Goal: Task Accomplishment & Management: Manage account settings

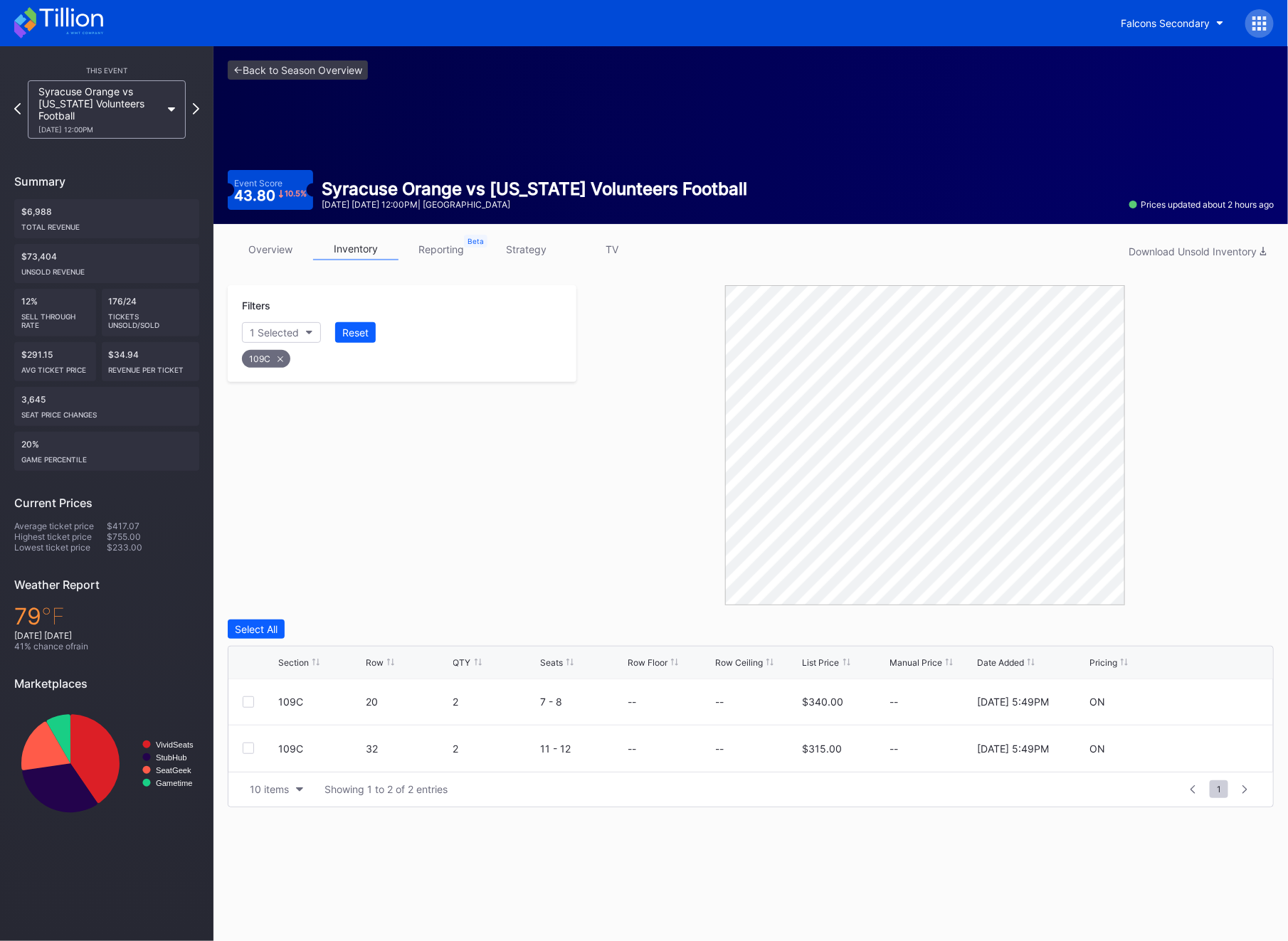
click at [1266, 27] on icon at bounding box center [1265, 28] width 4 height 4
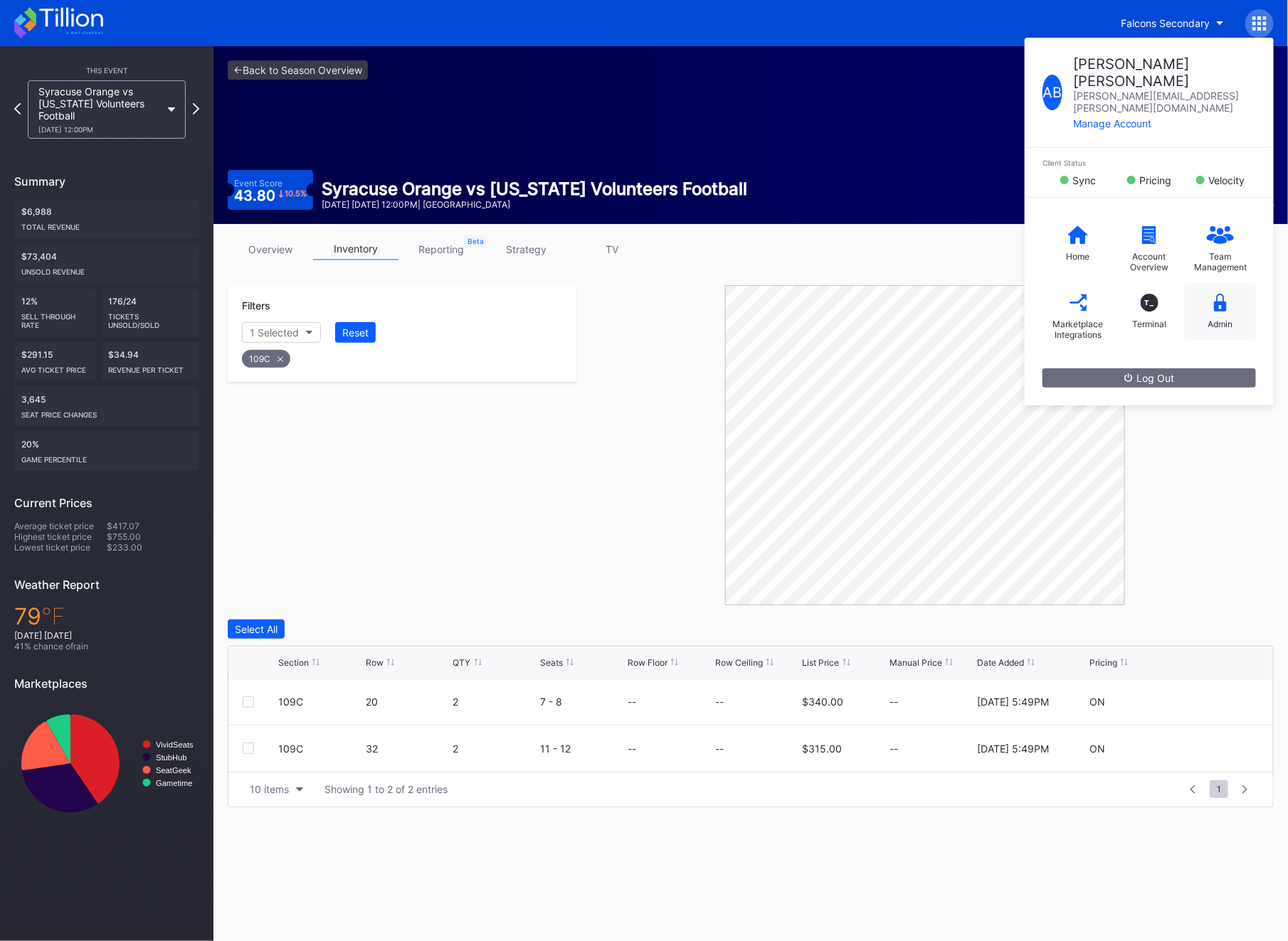
click at [1214, 283] on div "Admin" at bounding box center [1220, 311] width 71 height 57
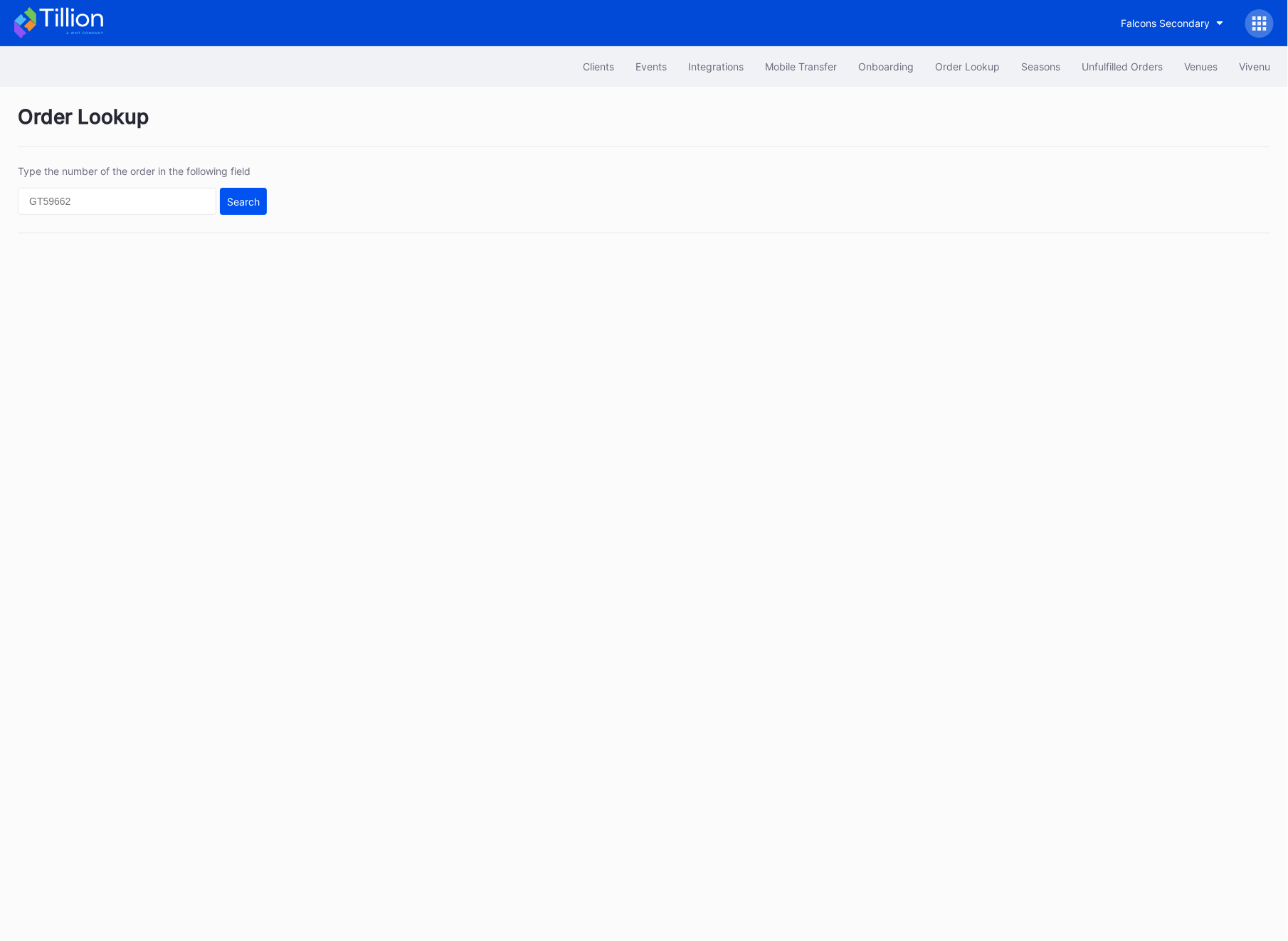
click at [222, 201] on button "Search" at bounding box center [244, 201] width 47 height 27
click at [190, 200] on input "text" at bounding box center [117, 201] width 199 height 27
paste input "3215s81r1x7"
type input "3215s81r1x7"
click at [242, 201] on div "Search" at bounding box center [243, 201] width 33 height 12
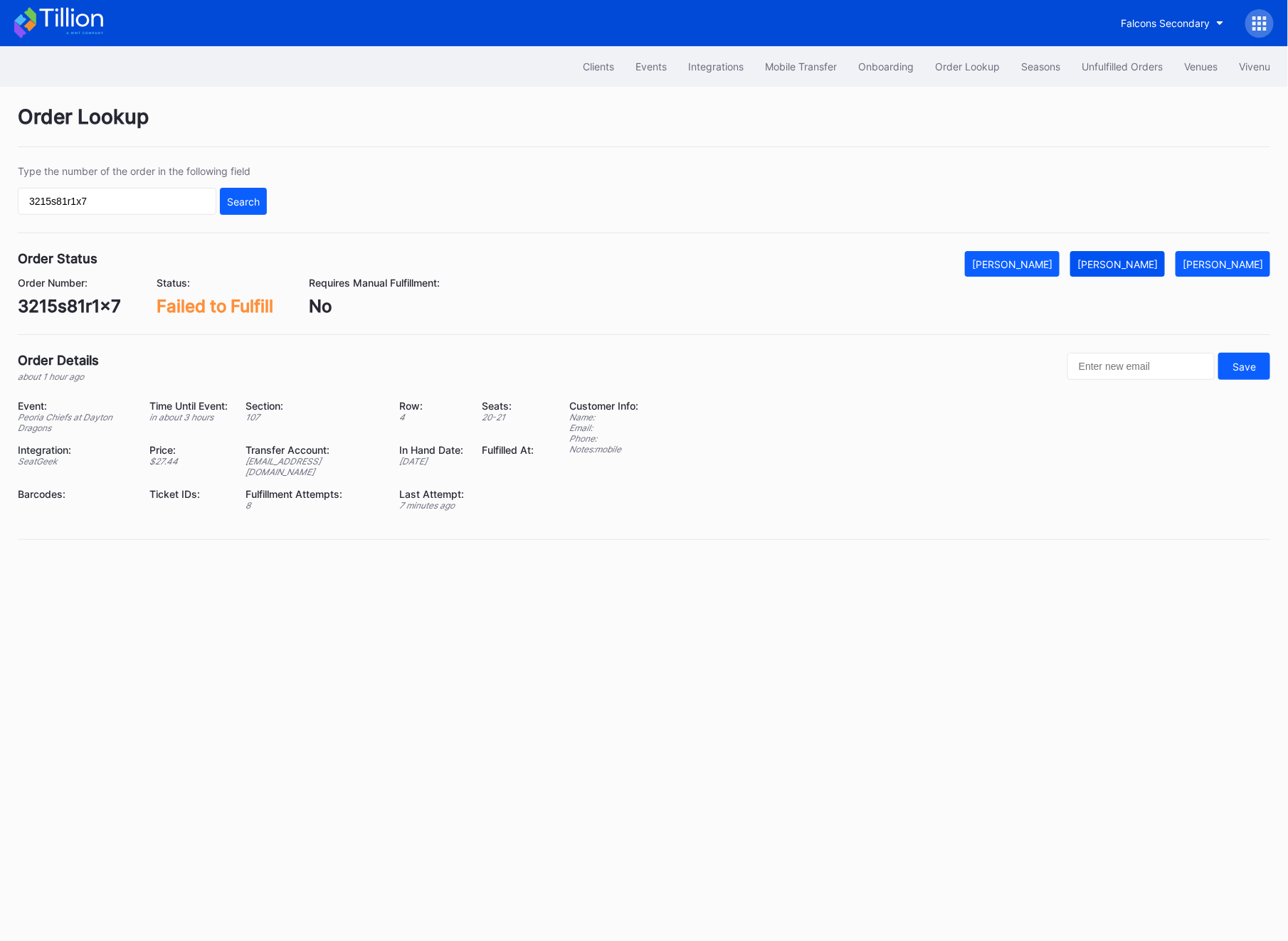
click at [1136, 253] on button "[PERSON_NAME]" at bounding box center [1118, 264] width 95 height 26
click at [53, 317] on div "Order Status Mark Cancelled [PERSON_NAME] Mark Pending Order Number: 3215s81r1x…" at bounding box center [644, 293] width 1253 height 84
click at [50, 307] on div "3215s81r1x7" at bounding box center [69, 306] width 103 height 21
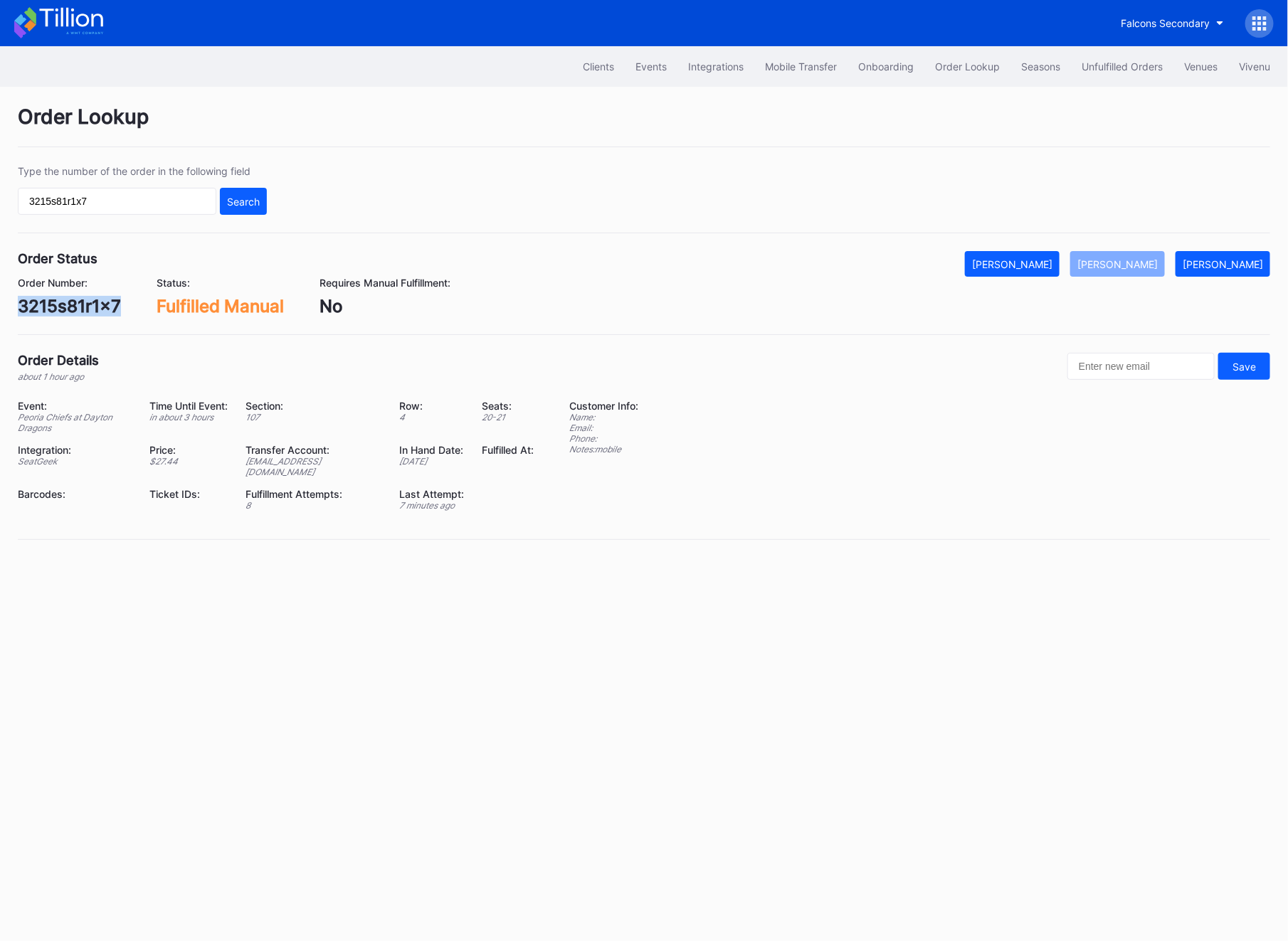
click at [50, 307] on div "3215s81r1x7" at bounding box center [69, 306] width 103 height 21
copy div "3215s81r1x7"
click at [67, 312] on div "3215s81r1x7" at bounding box center [69, 306] width 103 height 21
click at [1110, 68] on div "Unfulfilled Orders" at bounding box center [1122, 66] width 81 height 12
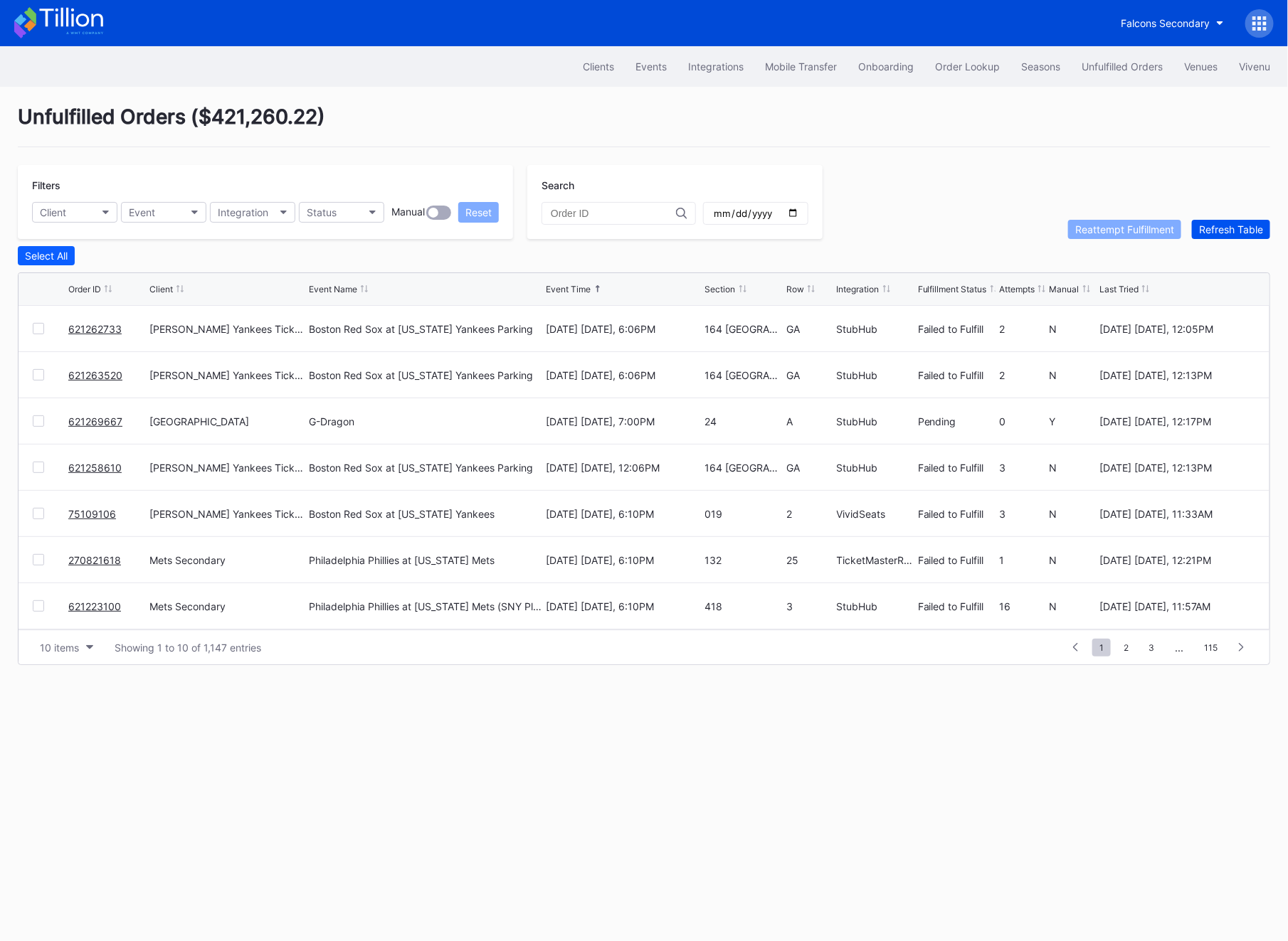
click at [1210, 229] on div "Refresh Table" at bounding box center [1232, 230] width 64 height 12
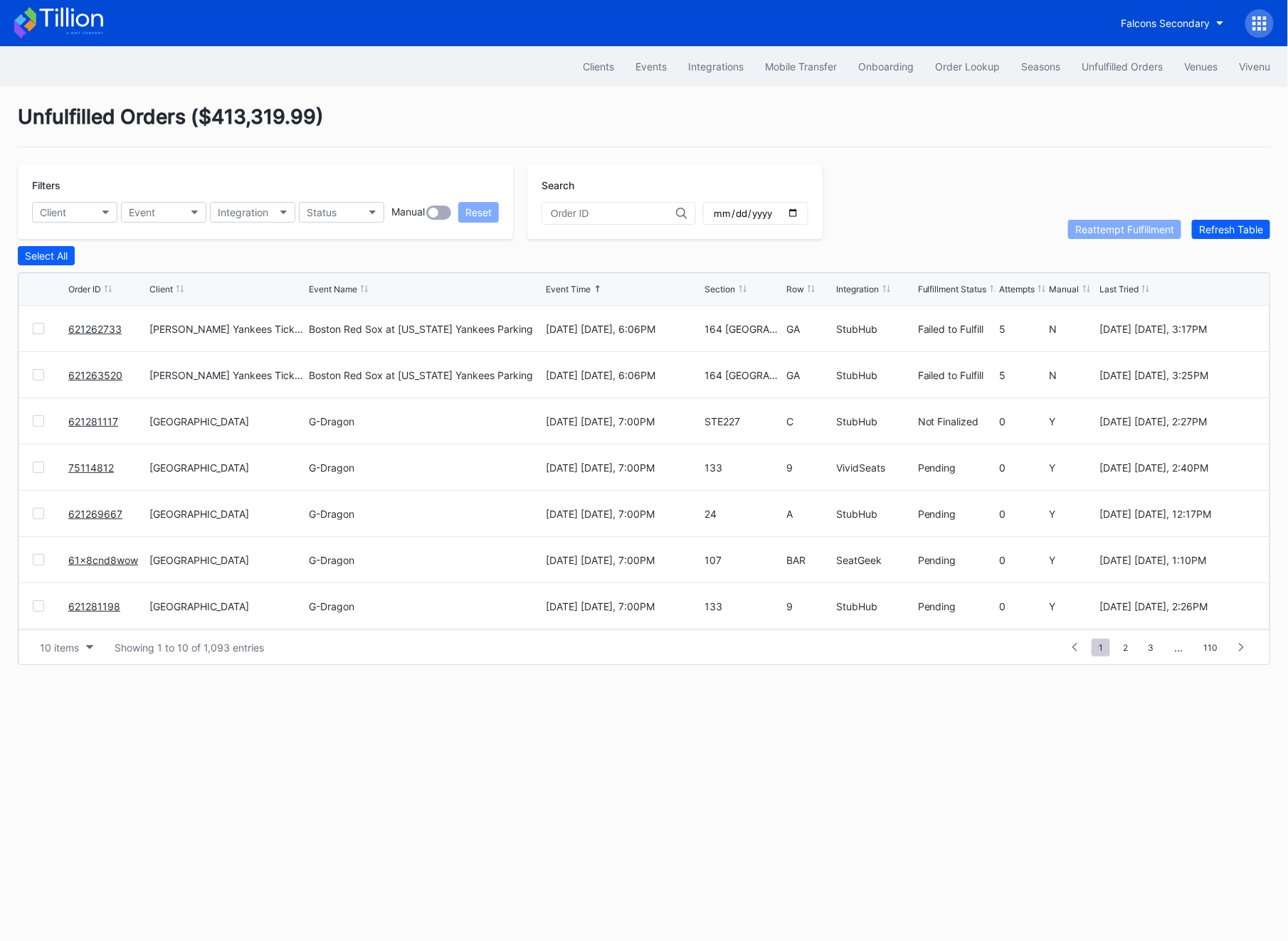
scroll to position [138, 0]
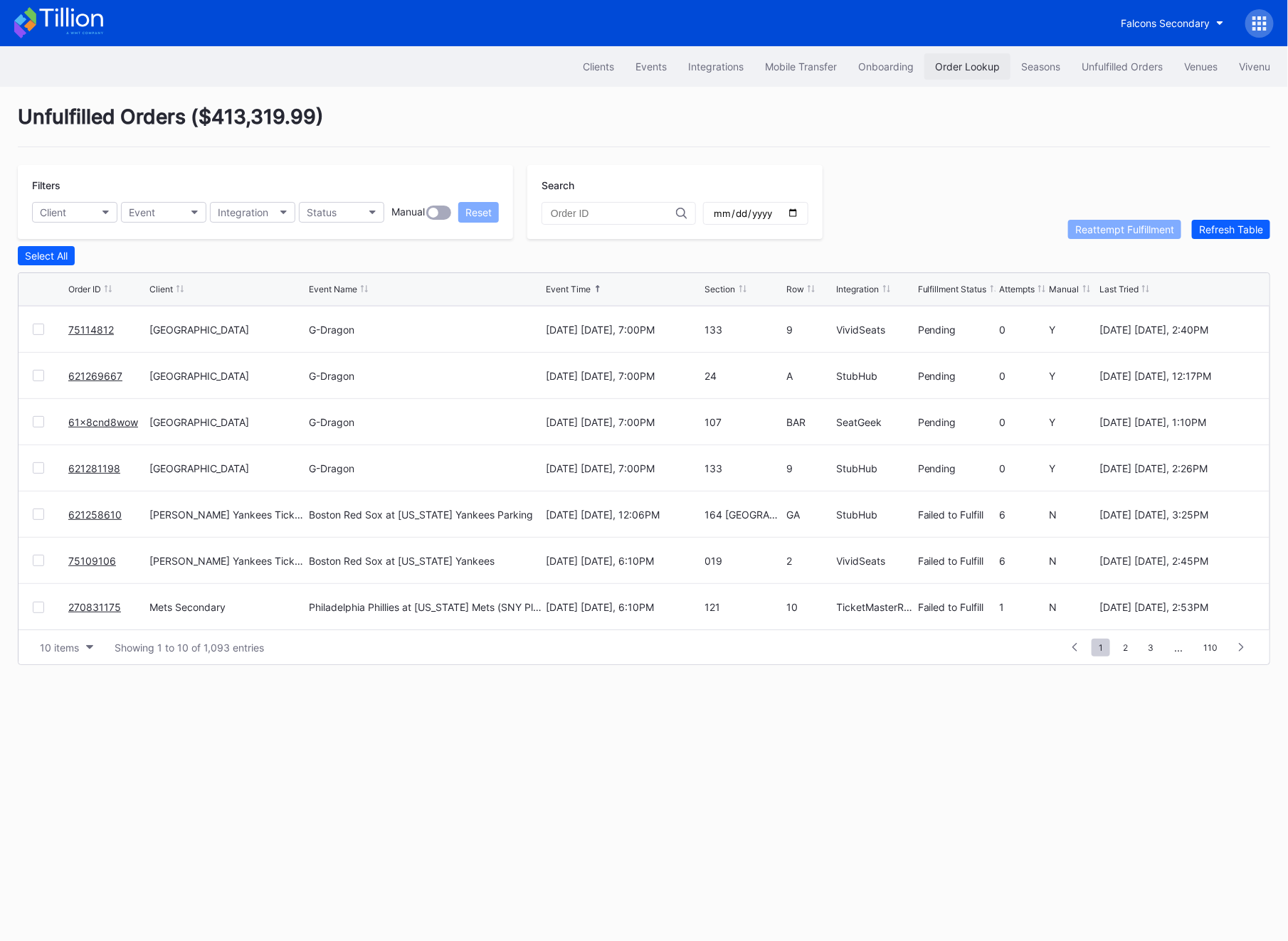
click at [952, 72] on div "Order Lookup" at bounding box center [967, 66] width 65 height 12
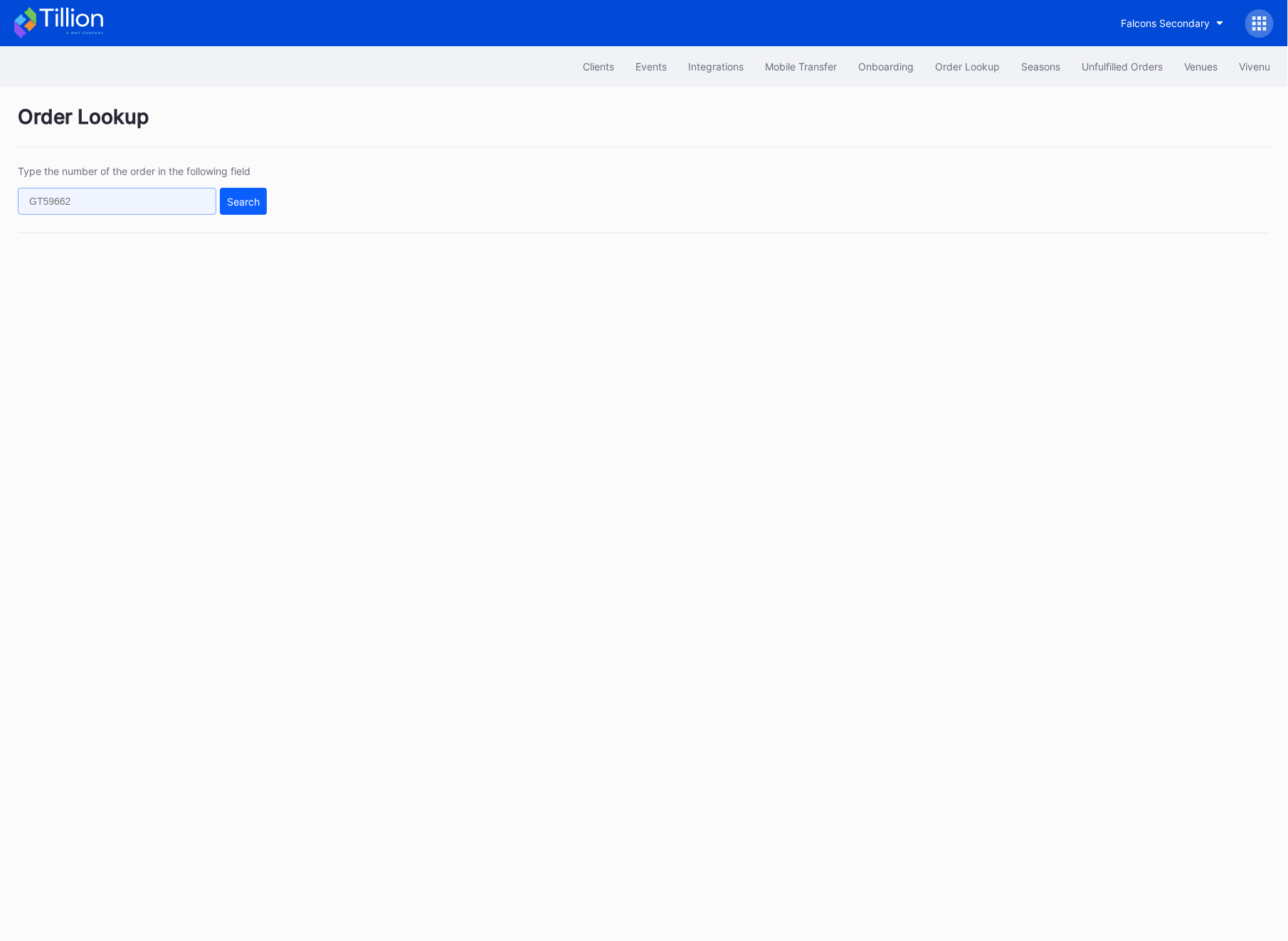
click at [148, 198] on input "text" at bounding box center [117, 201] width 199 height 27
paste input "60806298"
type input "60806298"
click at [243, 197] on div "Search" at bounding box center [243, 201] width 33 height 12
click at [50, 199] on input "text" at bounding box center [117, 201] width 199 height 27
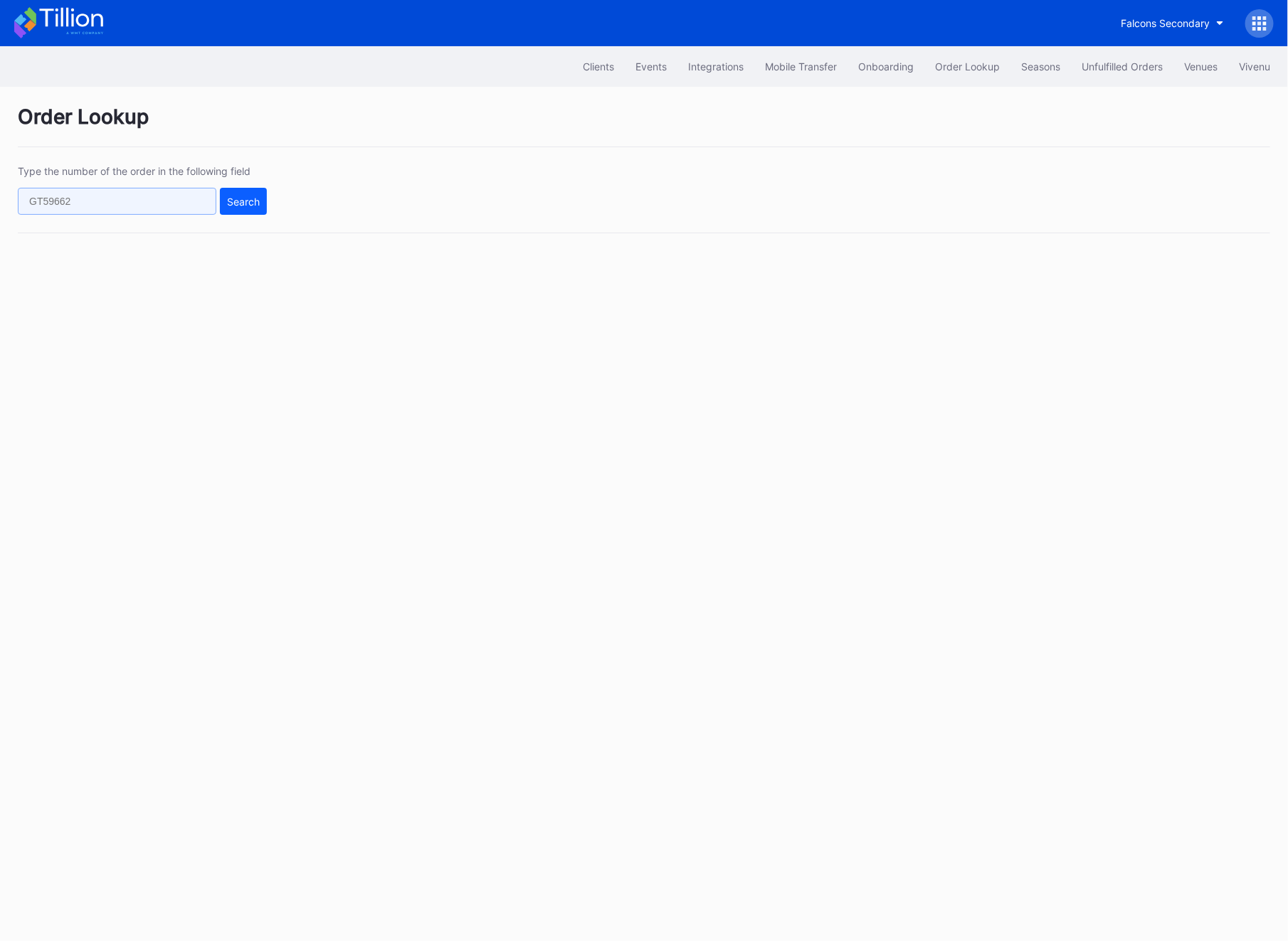
paste input "60806298"
click at [255, 196] on div "Search" at bounding box center [243, 201] width 33 height 12
click at [109, 201] on input "60806298" at bounding box center [117, 201] width 199 height 27
paste input "269783995"
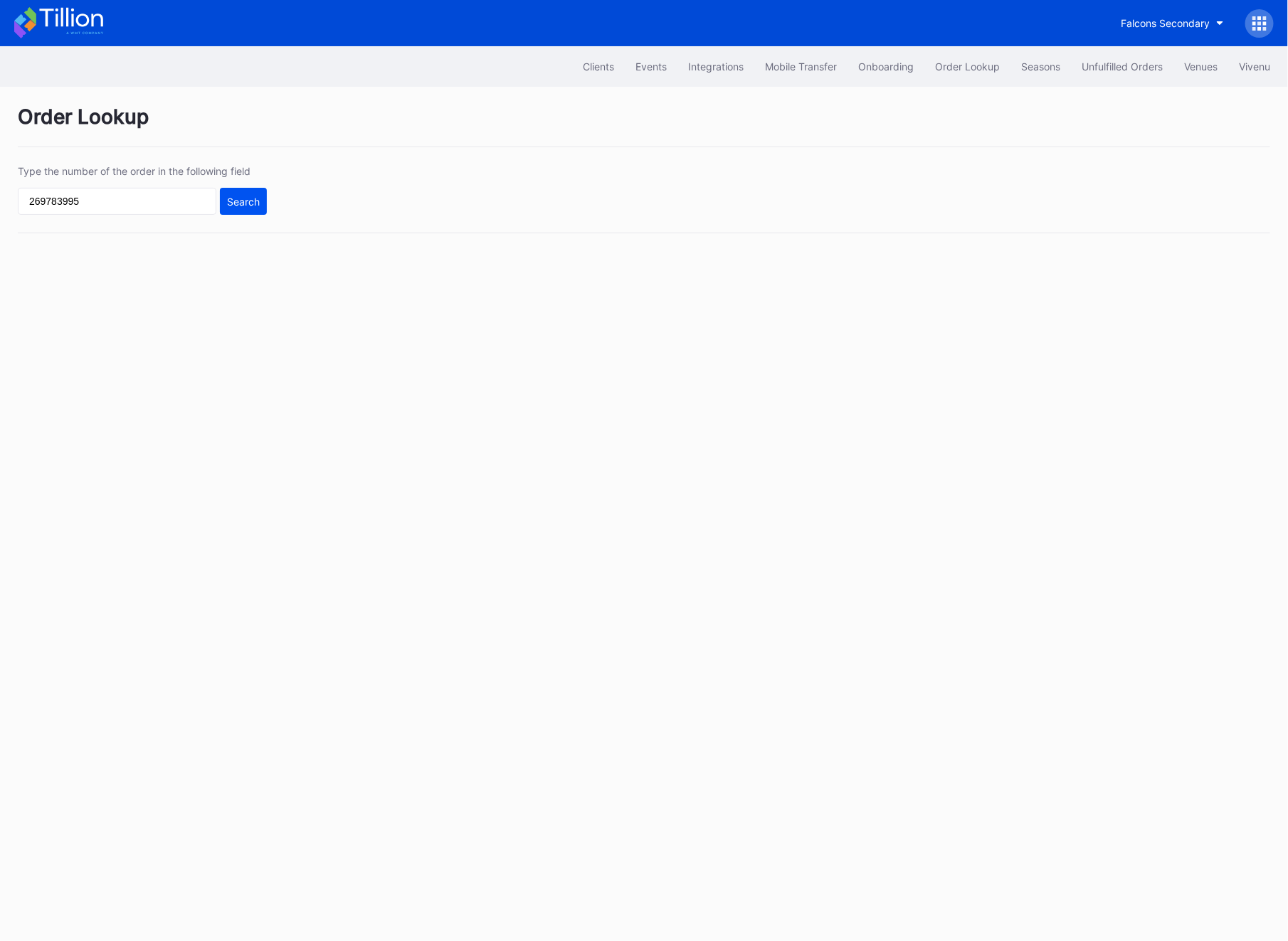
click at [252, 207] on div "Search" at bounding box center [243, 201] width 33 height 12
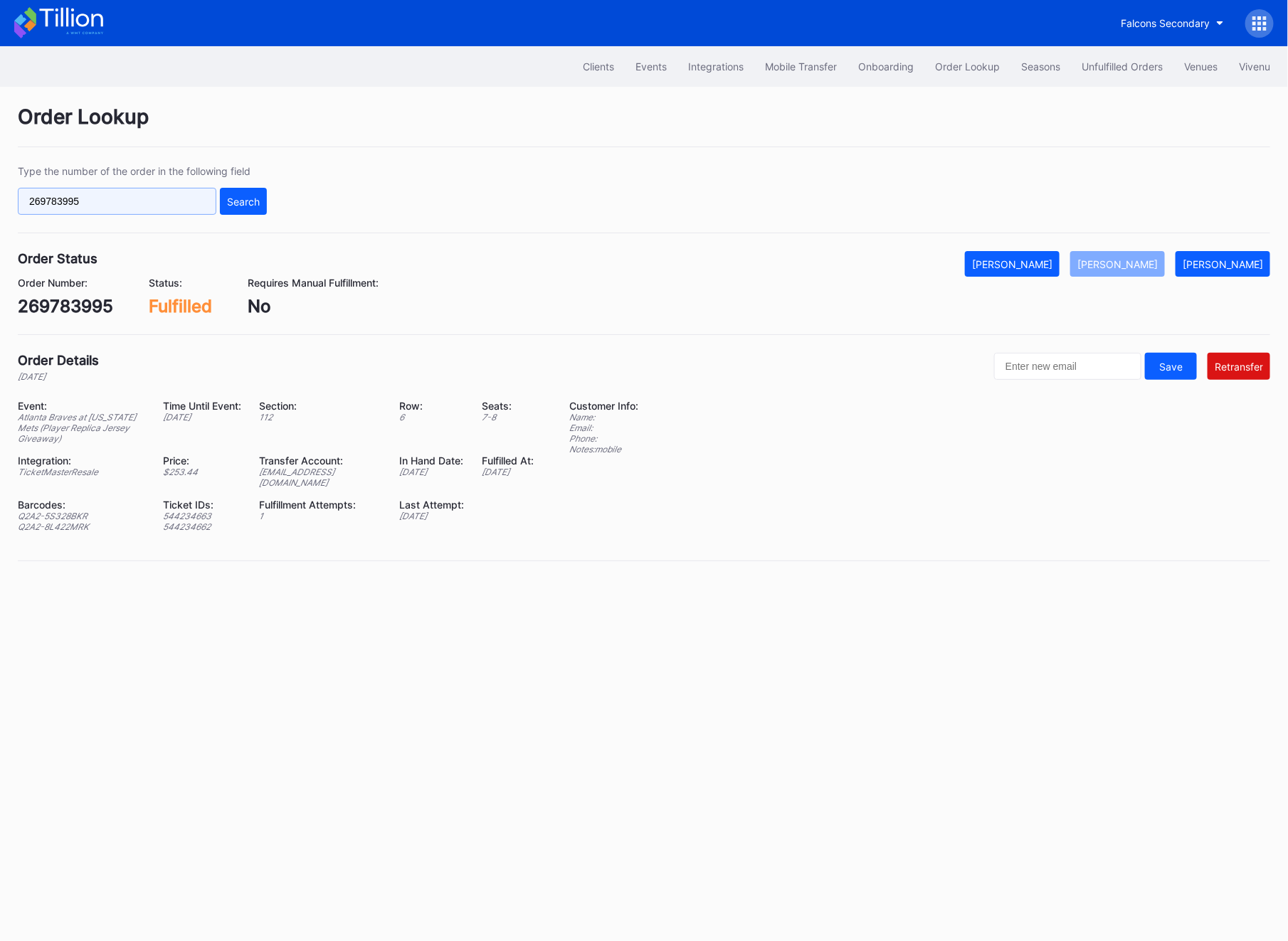
click at [103, 201] on input "269783995" at bounding box center [117, 201] width 199 height 27
click at [234, 201] on div "Search" at bounding box center [243, 201] width 33 height 12
click at [121, 198] on input "269783995" at bounding box center [117, 201] width 199 height 27
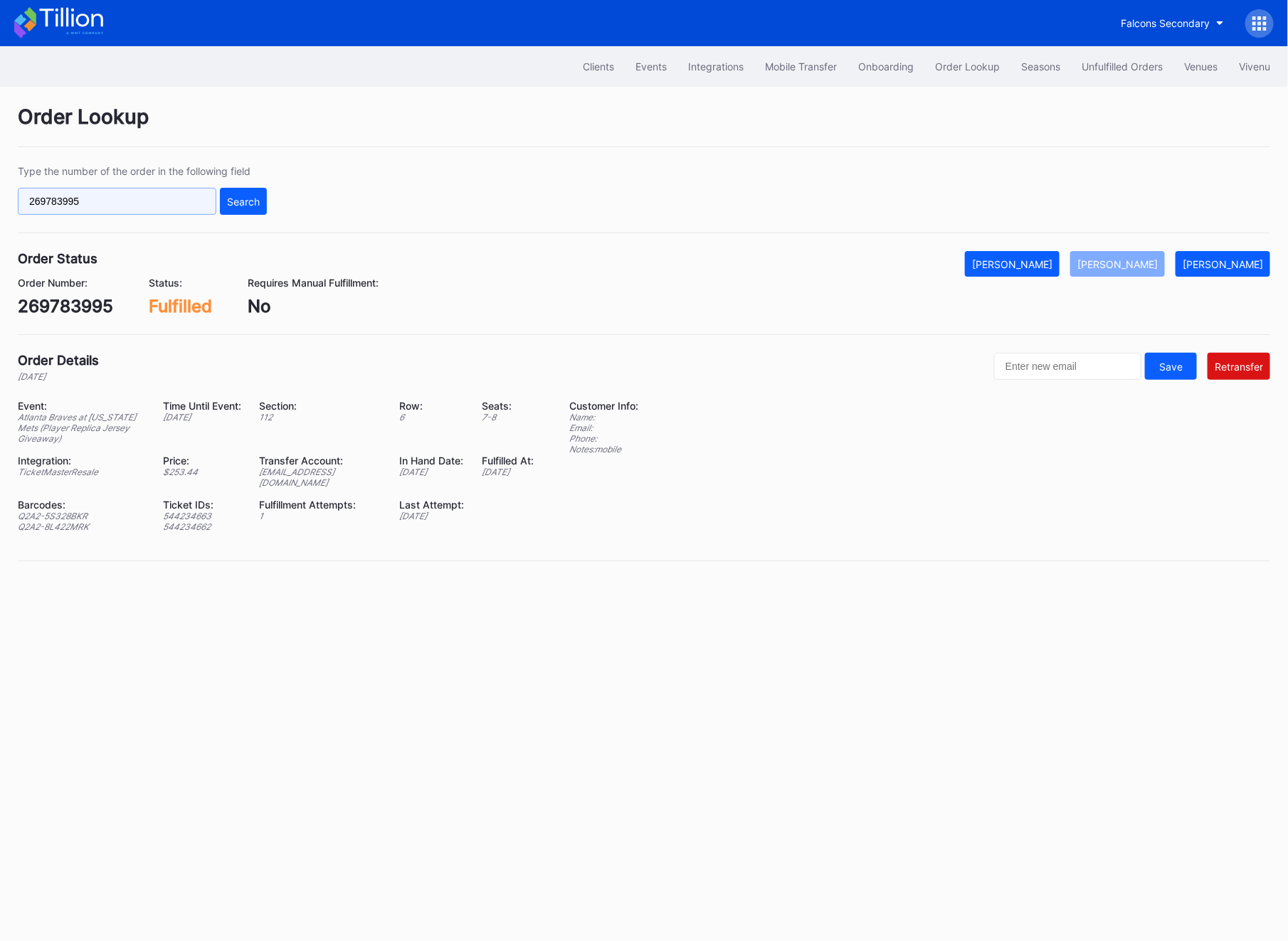
paste input "621281117"
type input "621281117"
click at [250, 201] on div "Search" at bounding box center [243, 201] width 33 height 12
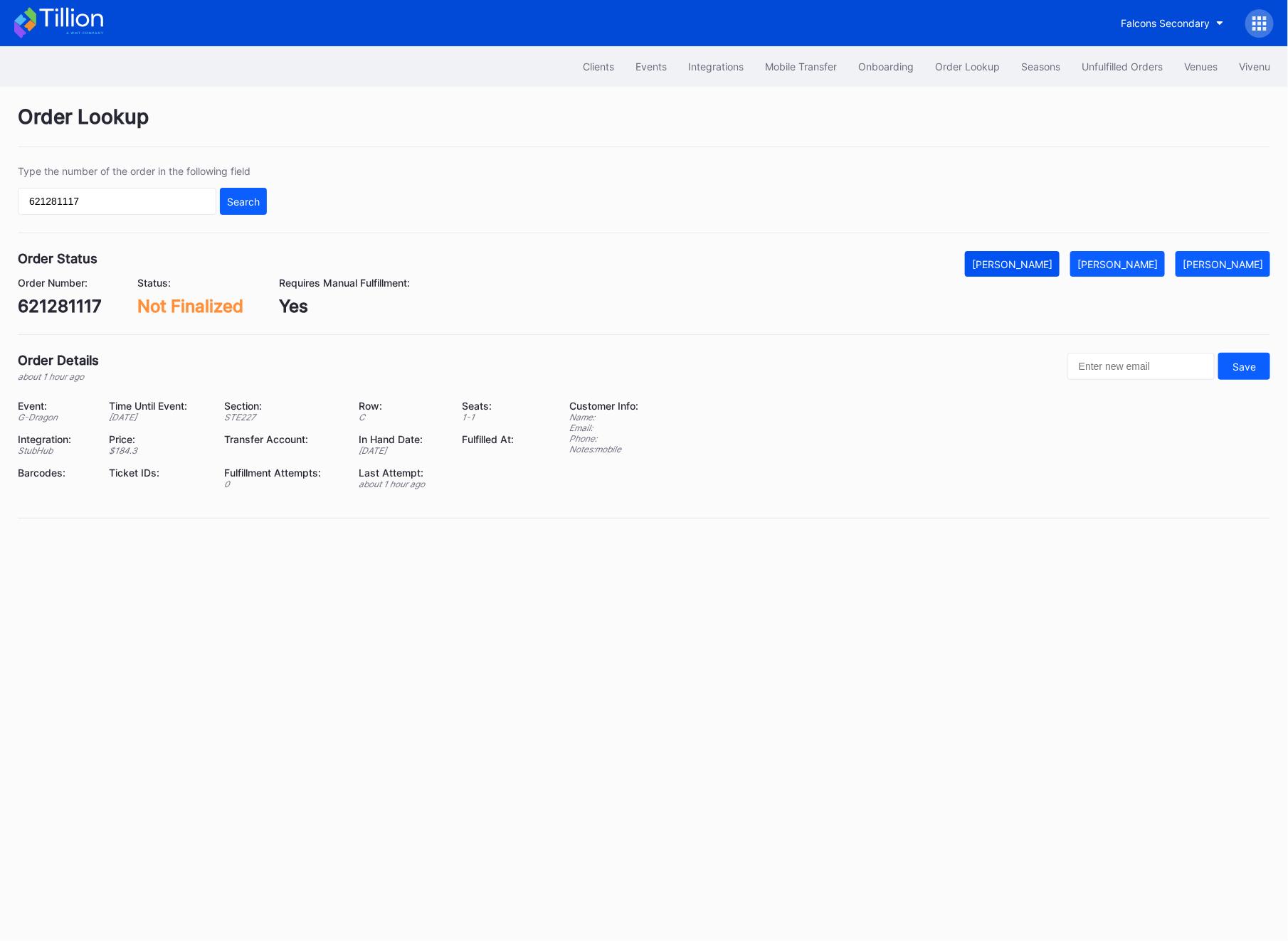
click at [1050, 268] on div "[PERSON_NAME]" at bounding box center [1012, 264] width 80 height 12
